Goal: Find specific page/section: Find specific page/section

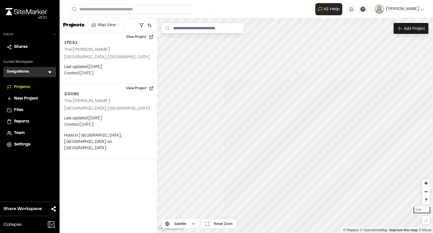
click at [55, 35] on icon at bounding box center [54, 34] width 3 height 3
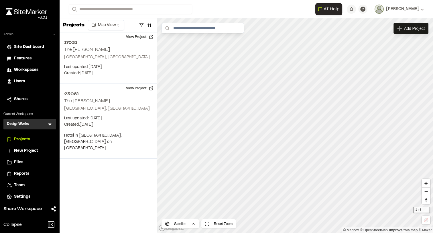
click at [18, 80] on span "Users" at bounding box center [19, 81] width 11 height 6
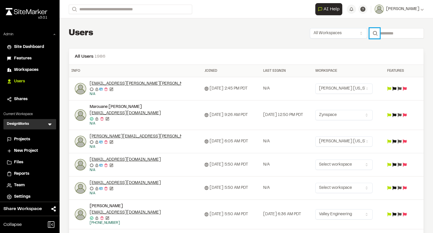
click at [372, 34] on button "Search" at bounding box center [375, 33] width 10 height 10
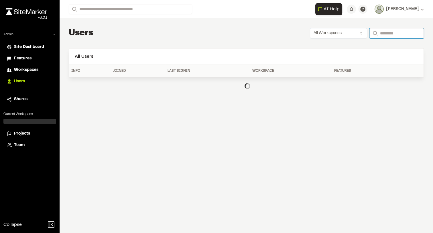
click at [384, 35] on input "Search" at bounding box center [397, 33] width 54 height 10
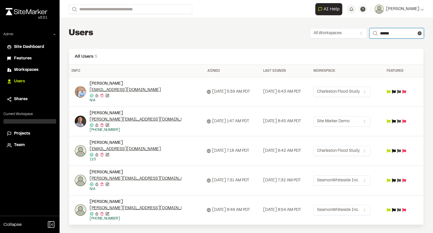
scroll to position [1, 0]
drag, startPoint x: 389, startPoint y: 33, endPoint x: 350, endPoint y: 33, distance: 39.3
click at [350, 33] on div "All Workspaces Search ******" at bounding box center [367, 33] width 114 height 10
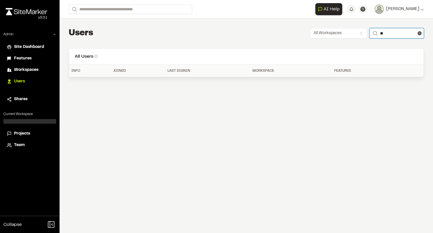
type input "*"
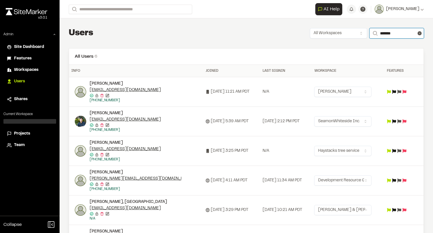
scroll to position [30, 0]
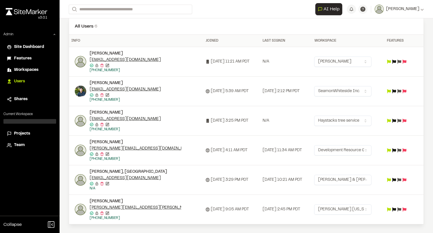
type input "*******"
click at [30, 119] on div at bounding box center [29, 121] width 53 height 5
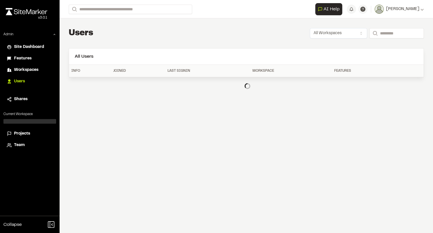
click at [42, 122] on div at bounding box center [29, 121] width 53 height 5
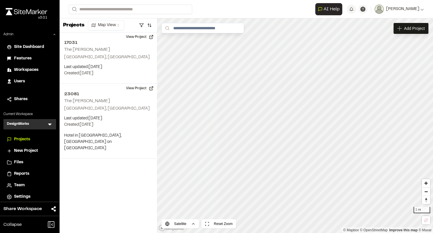
click at [47, 122] on icon at bounding box center [50, 124] width 6 height 6
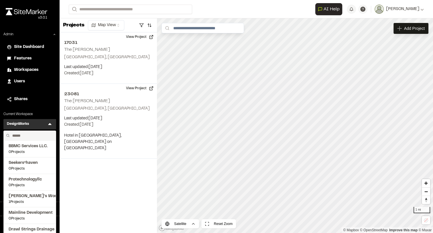
click at [22, 134] on input "text" at bounding box center [32, 136] width 44 height 10
type input "*"
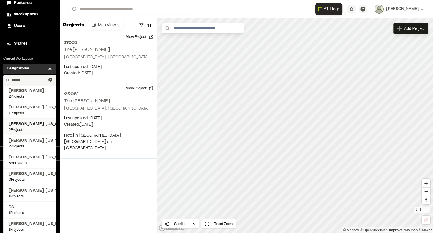
scroll to position [56, 0]
type input "******"
click at [35, 160] on span "35 Projects" at bounding box center [30, 162] width 42 height 5
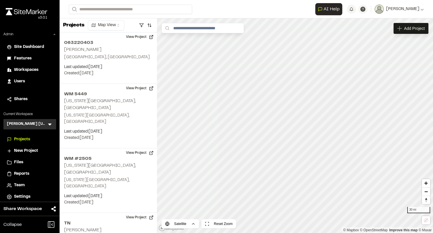
click at [49, 123] on icon at bounding box center [50, 124] width 6 height 6
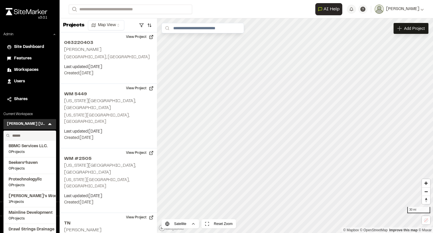
click at [48, 124] on icon at bounding box center [50, 124] width 6 height 6
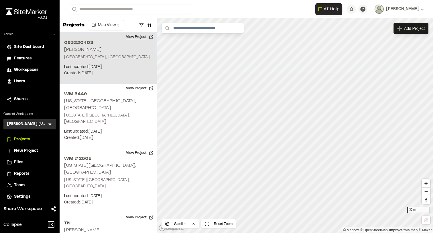
click at [131, 39] on button "View Project" at bounding box center [140, 36] width 34 height 9
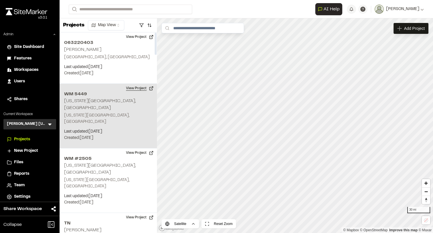
click at [142, 90] on button "View Project" at bounding box center [140, 88] width 34 height 9
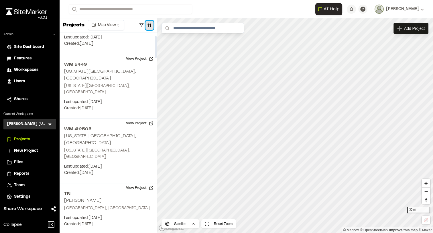
click at [150, 23] on button "button" at bounding box center [150, 25] width 8 height 9
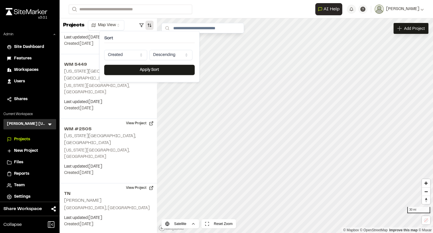
click at [134, 55] on html "Close sidebar v 3.0.1 Admin Site Dashboard Features Workspaces Users Shares Cur…" at bounding box center [216, 116] width 433 height 233
click at [138, 75] on div "Sort Last Updated Descending Apply Sort" at bounding box center [149, 56] width 100 height 51
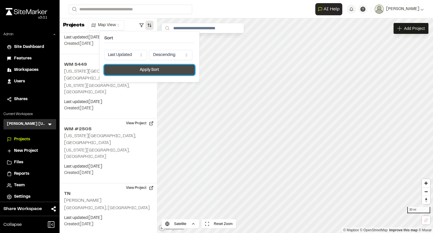
click at [139, 68] on button "Apply Sort" at bounding box center [149, 70] width 91 height 10
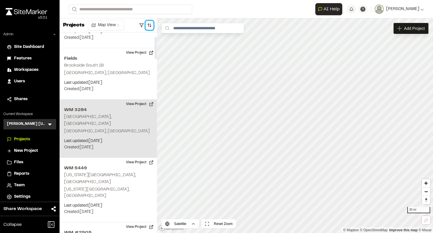
scroll to position [37, 0]
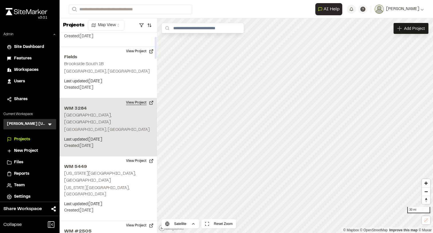
click at [139, 103] on button "View Project" at bounding box center [140, 102] width 34 height 9
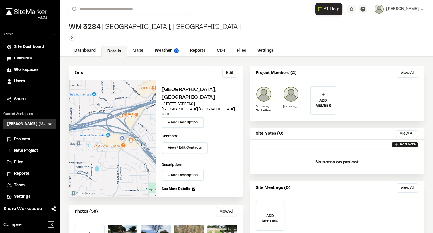
click at [19, 81] on span "Users" at bounding box center [19, 81] width 11 height 6
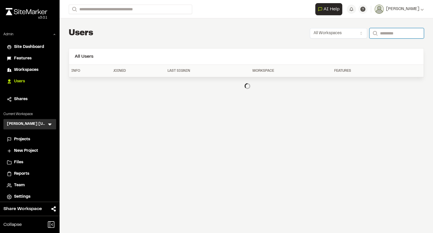
click at [384, 34] on input "Search" at bounding box center [397, 33] width 54 height 10
click at [16, 185] on span "Team" at bounding box center [19, 185] width 11 height 6
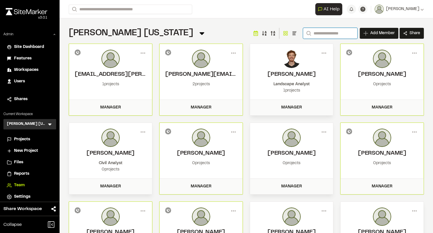
click at [324, 32] on input "Search" at bounding box center [330, 33] width 54 height 11
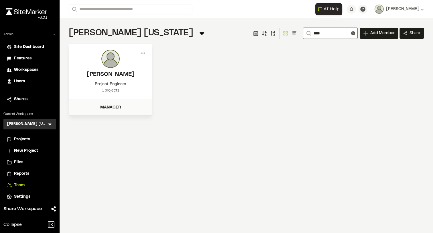
type input "****"
click at [114, 76] on h2 "[PERSON_NAME]" at bounding box center [111, 74] width 72 height 9
click at [116, 89] on div "0 projects" at bounding box center [111, 90] width 72 height 6
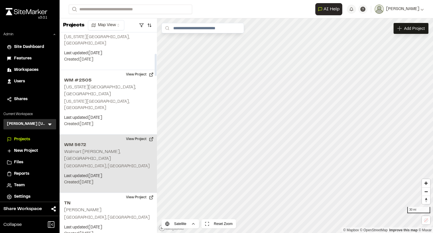
scroll to position [197, 0]
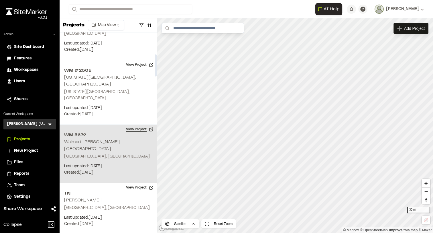
click at [141, 125] on button "View Project" at bounding box center [140, 129] width 34 height 9
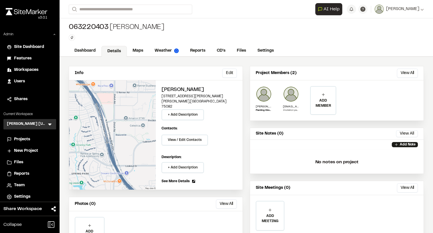
click at [47, 124] on icon at bounding box center [50, 124] width 6 height 6
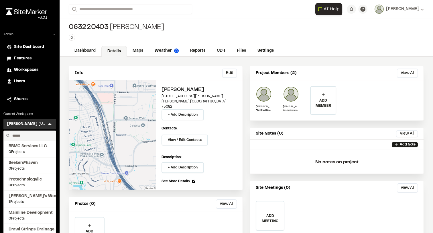
click at [31, 135] on input "text" at bounding box center [32, 136] width 44 height 10
type input "*"
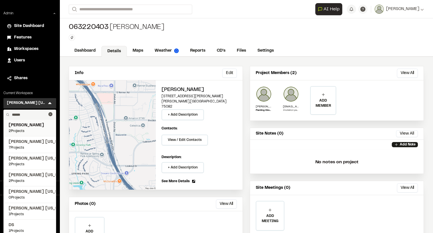
scroll to position [23, 0]
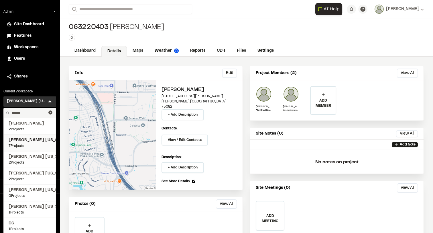
type input "******"
click at [27, 145] on span "7 Projects" at bounding box center [30, 145] width 42 height 5
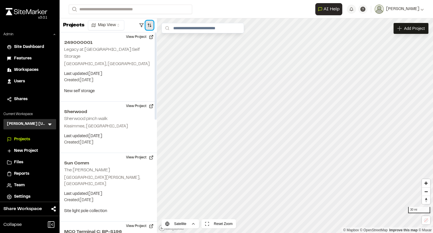
click at [149, 25] on button "button" at bounding box center [150, 25] width 8 height 9
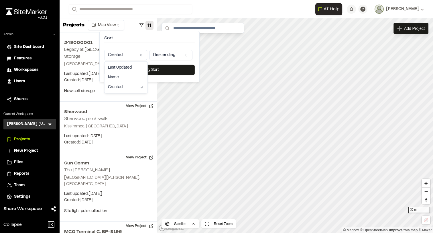
click at [130, 54] on html "**********" at bounding box center [216, 116] width 433 height 233
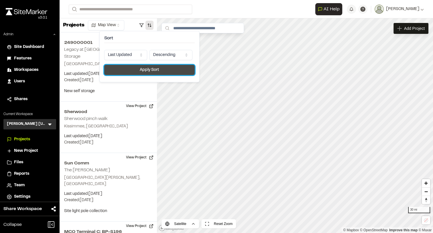
click at [135, 69] on button "Apply Sort" at bounding box center [149, 70] width 91 height 10
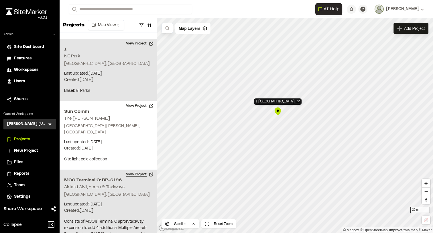
scroll to position [113, 0]
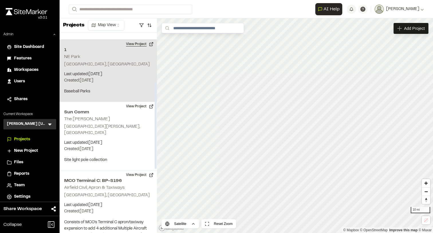
click at [140, 40] on button "View Project" at bounding box center [140, 44] width 34 height 9
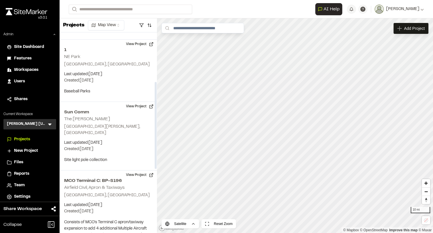
click at [51, 124] on icon at bounding box center [50, 124] width 6 height 6
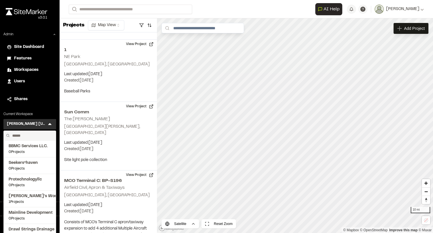
click at [32, 135] on input "text" at bounding box center [32, 136] width 44 height 10
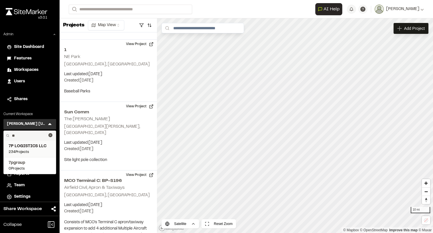
type input "**"
click at [31, 146] on span "7P LOGISTICS LLC" at bounding box center [30, 146] width 42 height 6
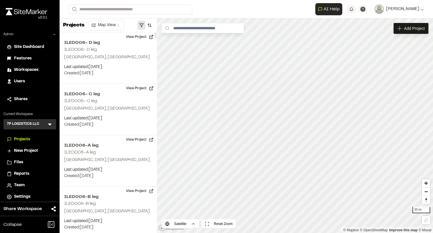
click at [140, 24] on button "button" at bounding box center [142, 25] width 8 height 9
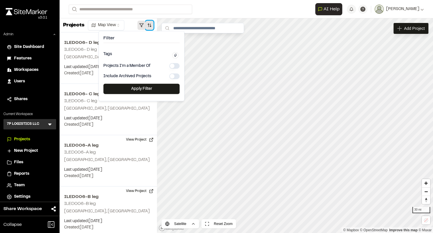
click at [149, 27] on button "button" at bounding box center [150, 25] width 8 height 9
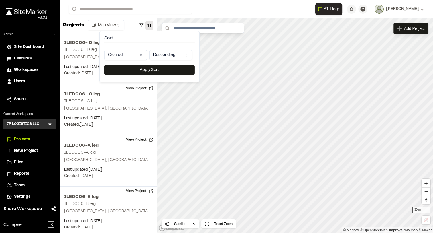
click at [132, 51] on html "**********" at bounding box center [216, 116] width 433 height 233
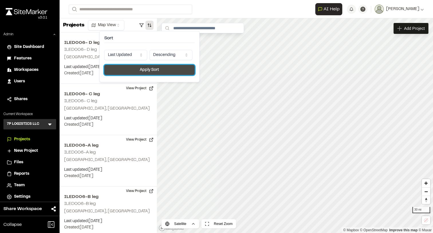
click at [134, 70] on button "Apply Sort" at bounding box center [149, 70] width 91 height 10
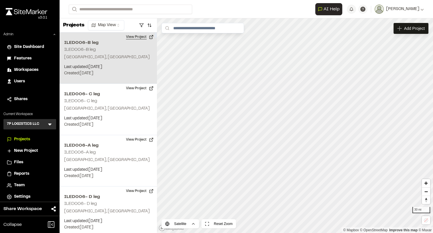
click at [140, 37] on button "View Project" at bounding box center [140, 36] width 34 height 9
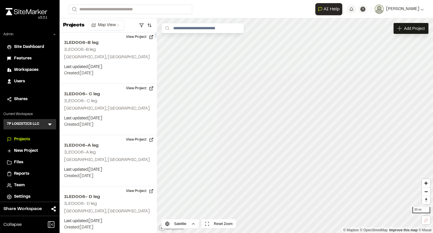
click at [49, 123] on icon at bounding box center [49, 124] width 3 height 2
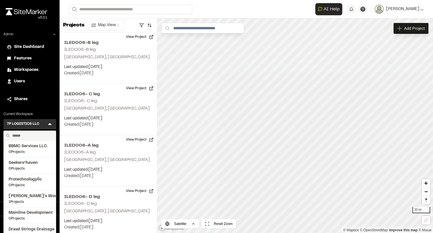
click at [24, 135] on input "text" at bounding box center [32, 136] width 44 height 10
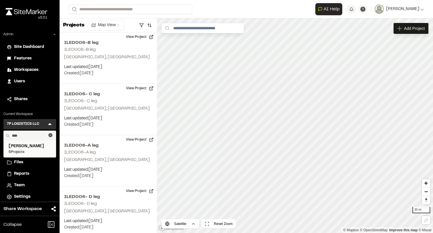
type input "****"
click at [20, 153] on span "5 Projects" at bounding box center [30, 151] width 42 height 5
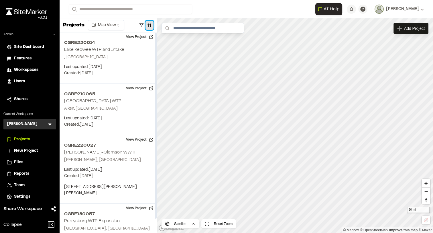
click at [150, 25] on button "button" at bounding box center [150, 25] width 8 height 9
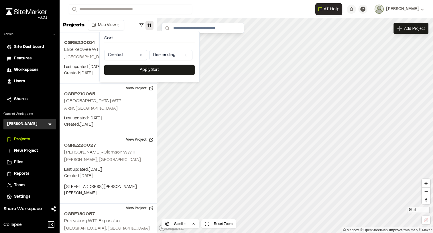
click at [131, 54] on html "**********" at bounding box center [216, 116] width 433 height 233
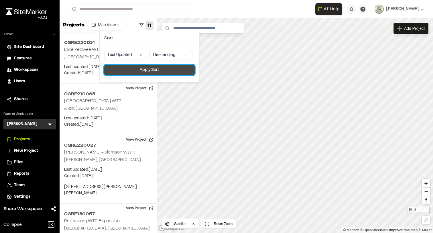
click at [140, 68] on button "Apply Sort" at bounding box center [149, 70] width 91 height 10
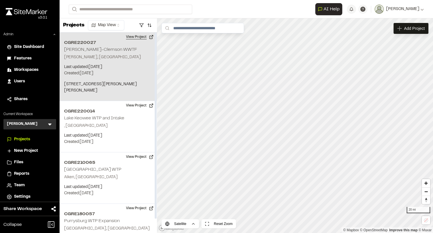
click at [142, 36] on button "View Project" at bounding box center [140, 36] width 34 height 9
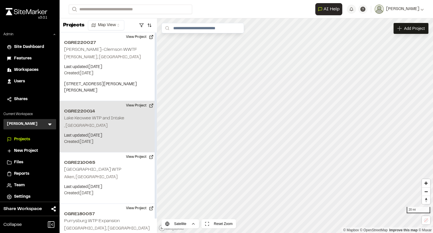
scroll to position [15, 0]
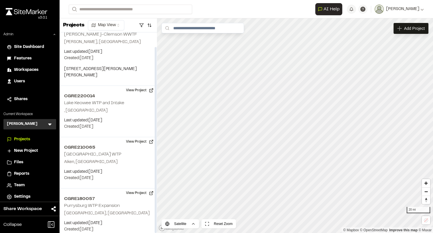
click at [47, 124] on icon at bounding box center [50, 124] width 6 height 6
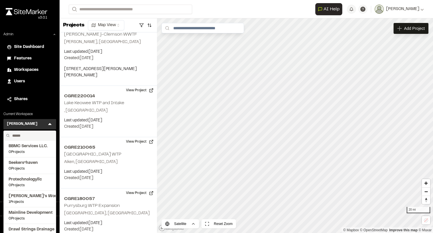
click at [36, 134] on input "text" at bounding box center [32, 136] width 44 height 10
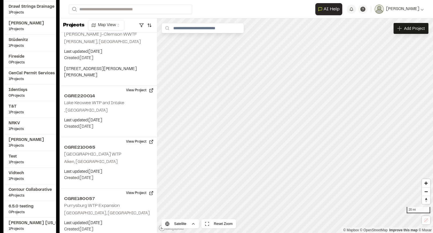
scroll to position [239, 0]
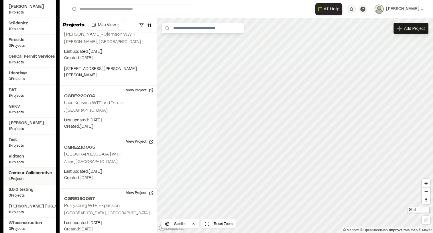
click at [29, 172] on span "Contour Collaborative" at bounding box center [30, 173] width 42 height 6
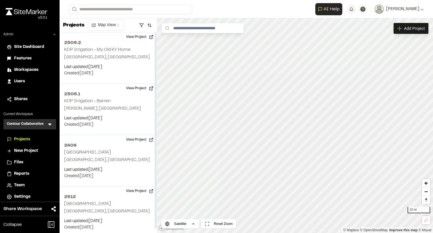
click at [50, 125] on icon at bounding box center [49, 124] width 3 height 2
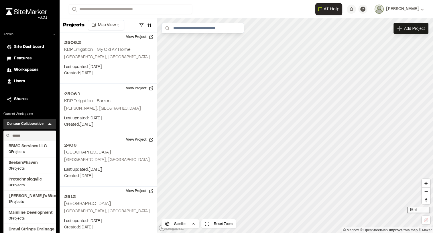
click at [28, 136] on input "text" at bounding box center [32, 136] width 44 height 10
click at [15, 135] on input "text" at bounding box center [32, 136] width 44 height 10
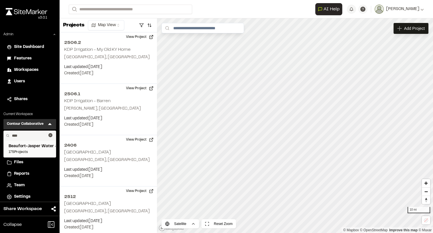
type input "****"
click at [24, 148] on span "Beaufort-Jasper Water & Sewer Authority" at bounding box center [30, 146] width 42 height 6
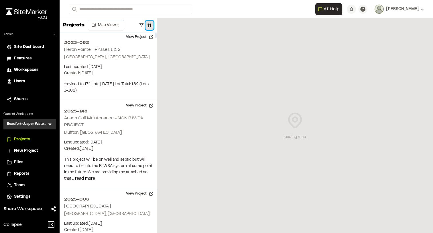
click at [150, 25] on button "button" at bounding box center [150, 25] width 8 height 9
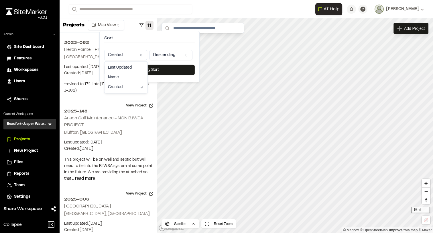
click at [132, 52] on html "Close sidebar v 3.0.1 Admin Site Dashboard Features Workspaces Users Shares Cur…" at bounding box center [216, 116] width 433 height 233
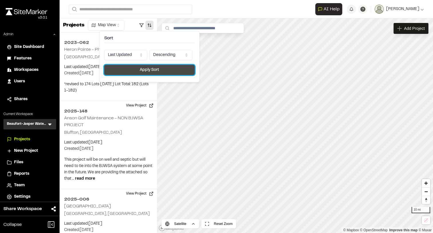
click at [138, 69] on button "Apply Sort" at bounding box center [149, 70] width 91 height 10
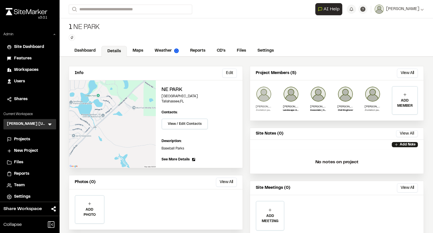
click at [265, 94] on img at bounding box center [264, 94] width 16 height 16
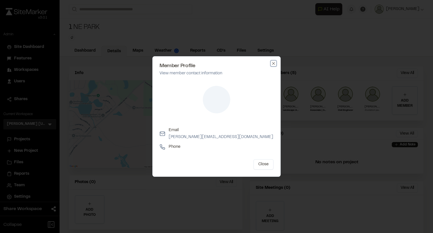
click at [272, 63] on icon "button" at bounding box center [273, 63] width 5 height 5
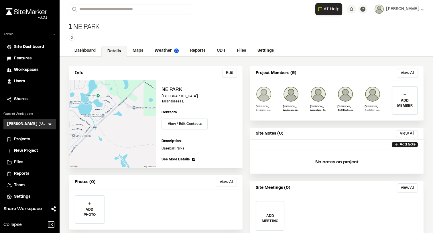
click at [265, 96] on img at bounding box center [264, 94] width 16 height 16
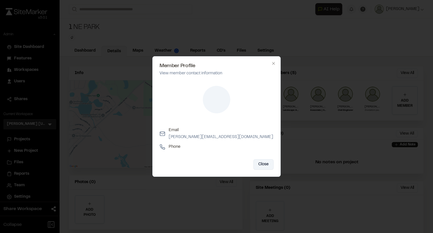
click at [264, 163] on button "Close" at bounding box center [264, 164] width 20 height 10
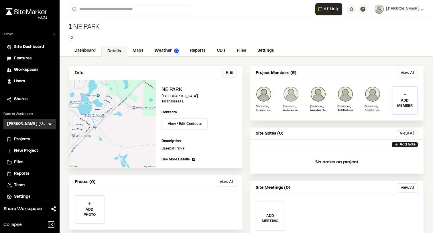
click at [286, 94] on img at bounding box center [291, 94] width 16 height 16
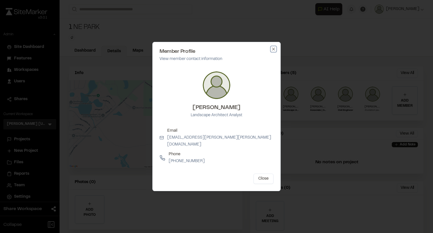
click at [273, 51] on icon "button" at bounding box center [273, 49] width 5 height 5
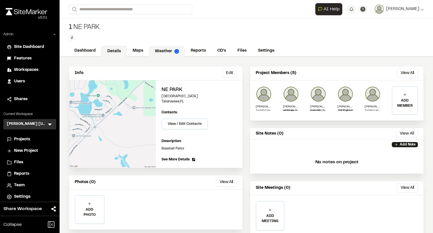
click at [163, 48] on link "Weather" at bounding box center [167, 51] width 36 height 11
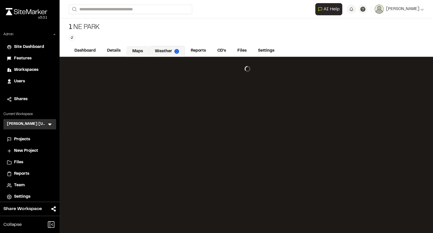
click at [136, 50] on link "Maps" at bounding box center [137, 51] width 23 height 11
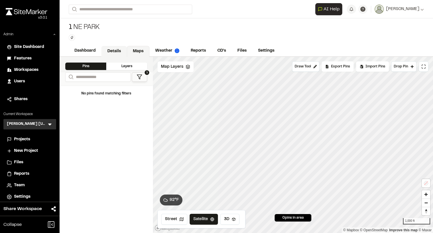
click at [121, 53] on link "Details" at bounding box center [113, 51] width 25 height 11
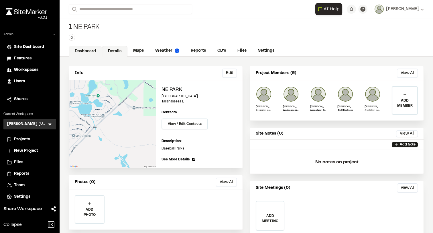
click at [90, 50] on link "Dashboard" at bounding box center [85, 51] width 33 height 11
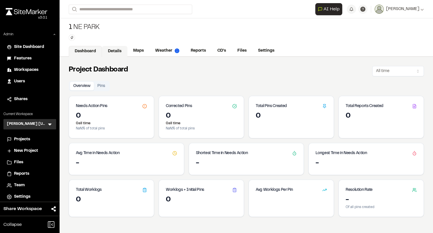
click at [116, 49] on link "Details" at bounding box center [114, 51] width 25 height 11
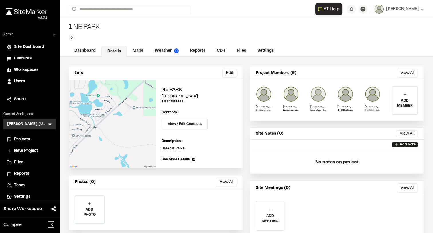
click at [321, 95] on img at bounding box center [318, 94] width 16 height 16
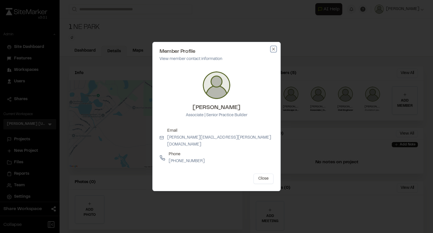
click at [272, 51] on icon "button" at bounding box center [273, 49] width 5 height 5
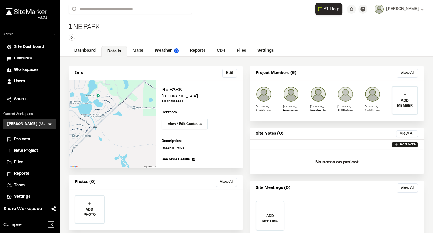
click at [343, 94] on img at bounding box center [345, 94] width 16 height 16
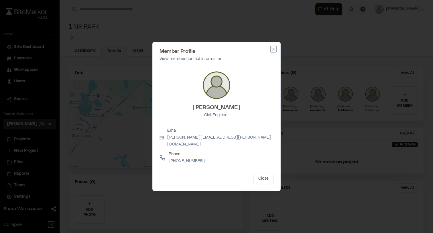
click at [274, 50] on icon "button" at bounding box center [273, 49] width 5 height 5
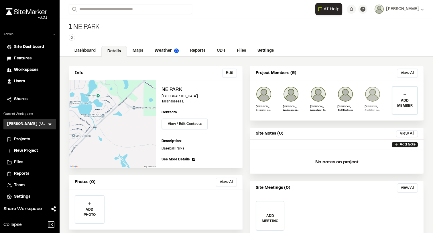
click at [372, 95] on img at bounding box center [373, 94] width 16 height 16
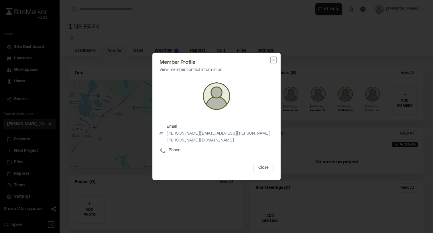
click at [272, 62] on icon "button" at bounding box center [273, 60] width 5 height 5
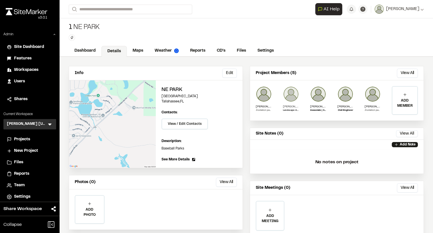
click at [292, 89] on img at bounding box center [291, 94] width 16 height 16
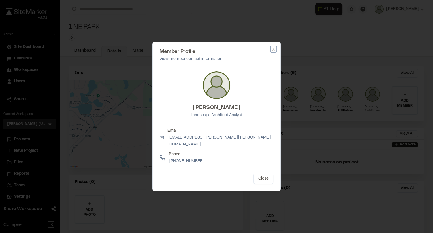
click at [273, 51] on icon "button" at bounding box center [273, 49] width 5 height 5
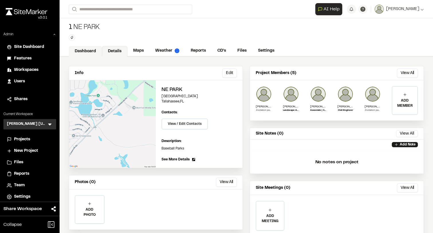
click at [90, 50] on link "Dashboard" at bounding box center [85, 51] width 33 height 11
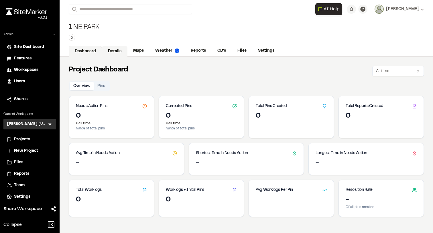
click at [113, 51] on link "Details" at bounding box center [114, 51] width 25 height 11
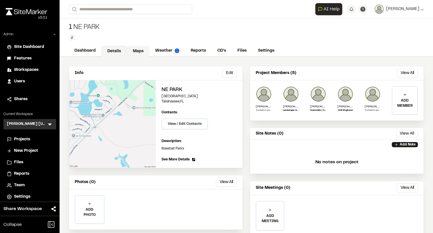
click at [140, 52] on link "Maps" at bounding box center [138, 51] width 23 height 11
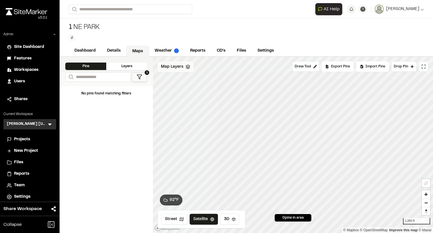
click at [182, 67] on span "Map Layers" at bounding box center [172, 67] width 22 height 6
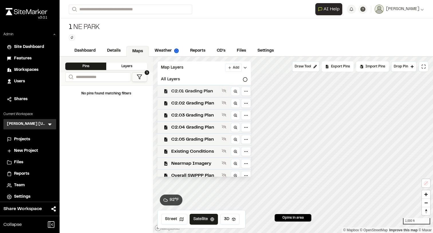
click at [201, 91] on span "C2.01 Grading Plan" at bounding box center [195, 91] width 48 height 7
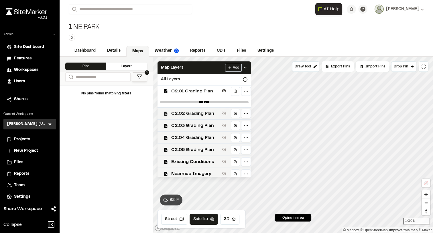
click at [200, 110] on span "C2.02 Grading Plan" at bounding box center [195, 113] width 48 height 7
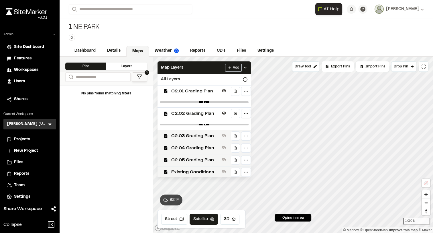
scroll to position [37, 0]
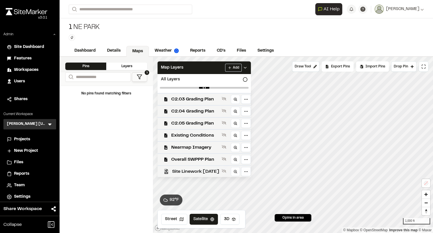
click at [189, 172] on span "Site Linework [DATE]" at bounding box center [195, 171] width 47 height 7
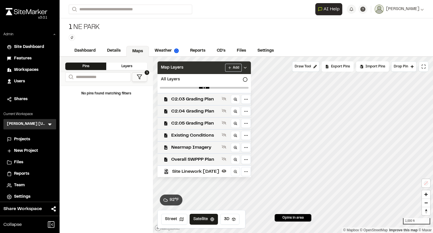
click at [202, 65] on div "Map Layers Add" at bounding box center [204, 67] width 93 height 13
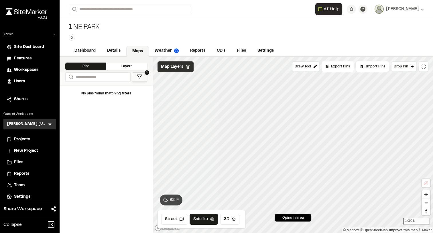
scroll to position [0, 0]
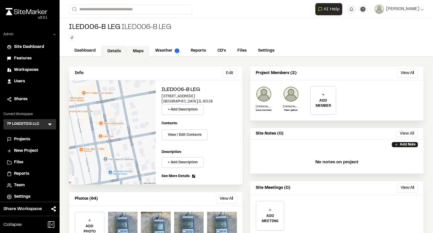
click at [136, 52] on link "Maps" at bounding box center [138, 51] width 23 height 11
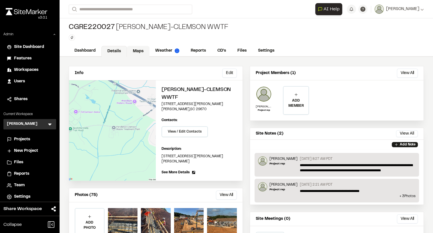
click at [138, 50] on link "Maps" at bounding box center [138, 51] width 23 height 11
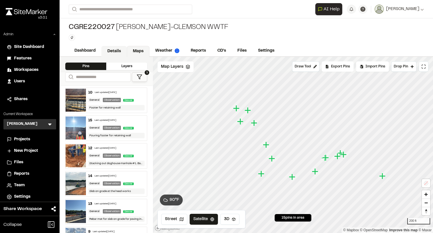
click at [115, 50] on link "Details" at bounding box center [113, 51] width 25 height 11
